Goal: Answer question/provide support: Share knowledge or assist other users

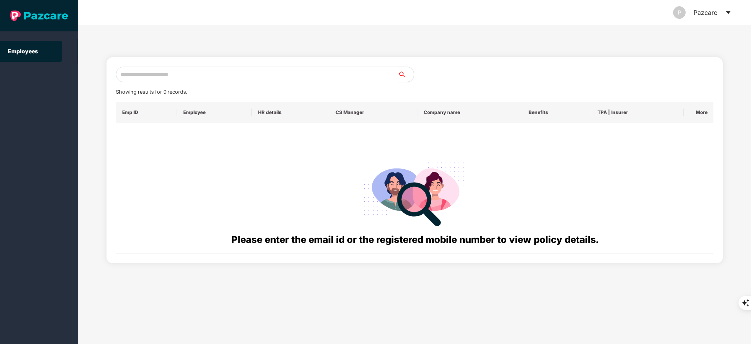
click at [169, 79] on input "text" at bounding box center [257, 75] width 282 height 16
paste input "**********"
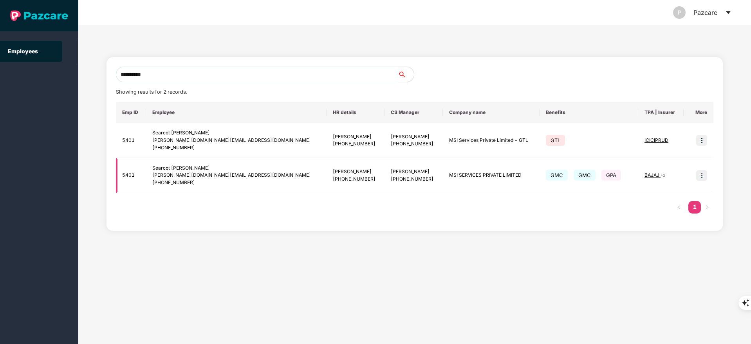
type input "**********"
click at [705, 177] on img at bounding box center [701, 175] width 11 height 11
click at [677, 192] on span "Switch to user interface" at bounding box center [666, 195] width 61 height 7
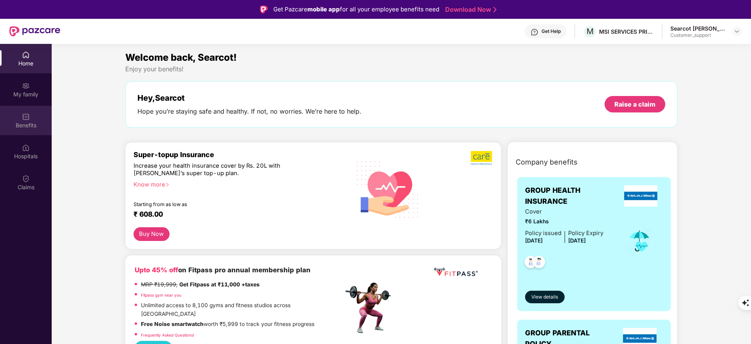
click at [34, 131] on div "Benefits" at bounding box center [26, 120] width 52 height 29
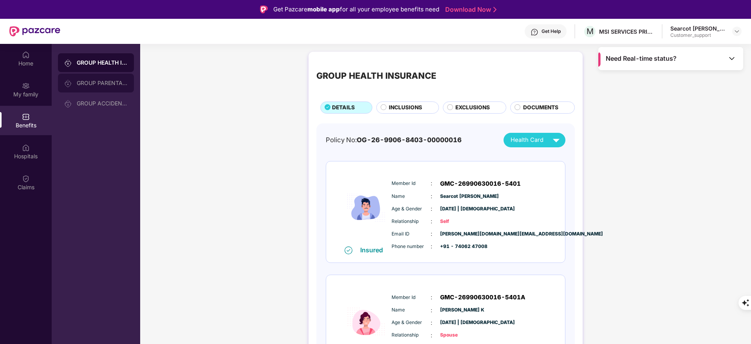
click at [120, 85] on div "GROUP PARENTAL POLICY" at bounding box center [102, 83] width 51 height 6
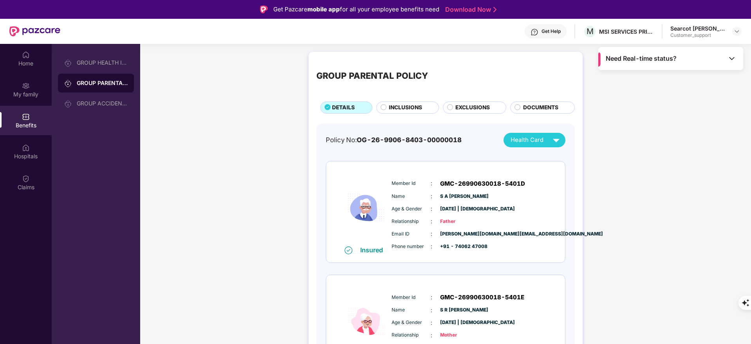
click at [399, 103] on span "INCLUSIONS" at bounding box center [405, 107] width 33 height 9
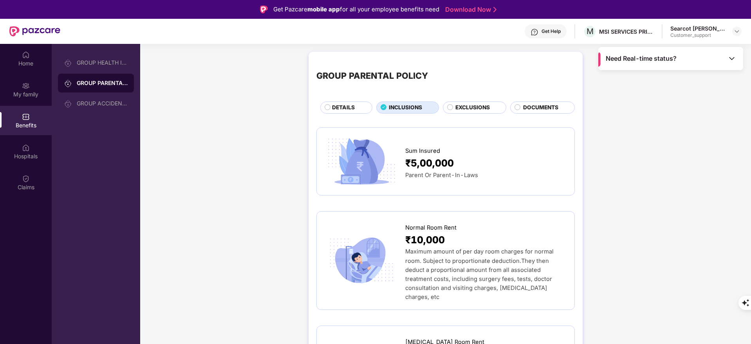
click at [346, 103] on span "DETAILS" at bounding box center [343, 107] width 23 height 9
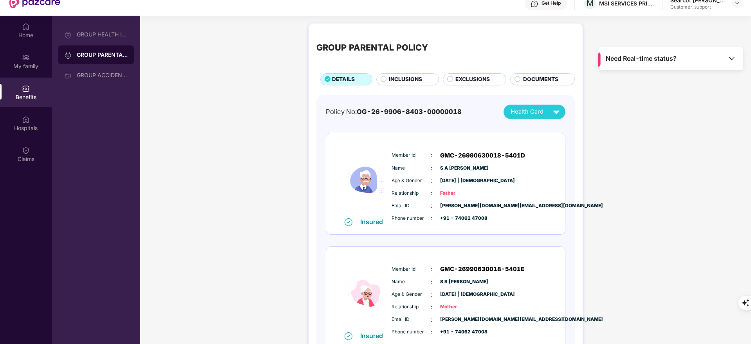
click at [397, 77] on span "INCLUSIONS" at bounding box center [405, 79] width 33 height 9
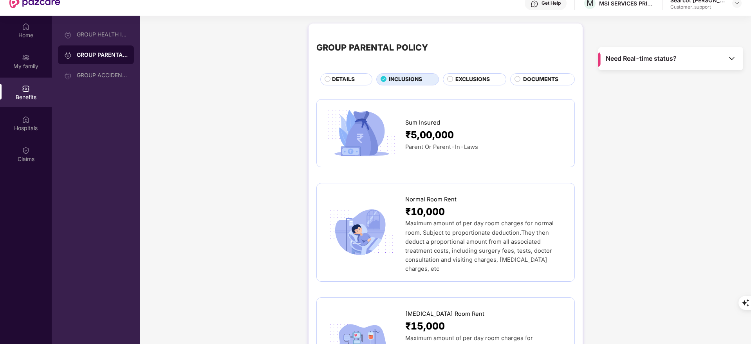
click at [340, 80] on span "DETAILS" at bounding box center [343, 79] width 23 height 9
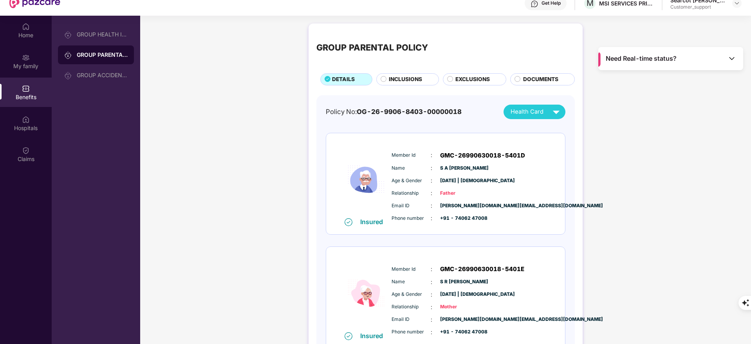
click at [399, 83] on span "INCLUSIONS" at bounding box center [405, 79] width 33 height 9
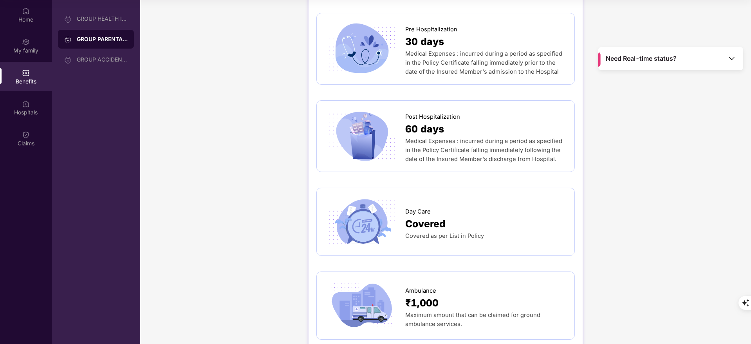
scroll to position [479, 0]
